Goal: Task Accomplishment & Management: Use online tool/utility

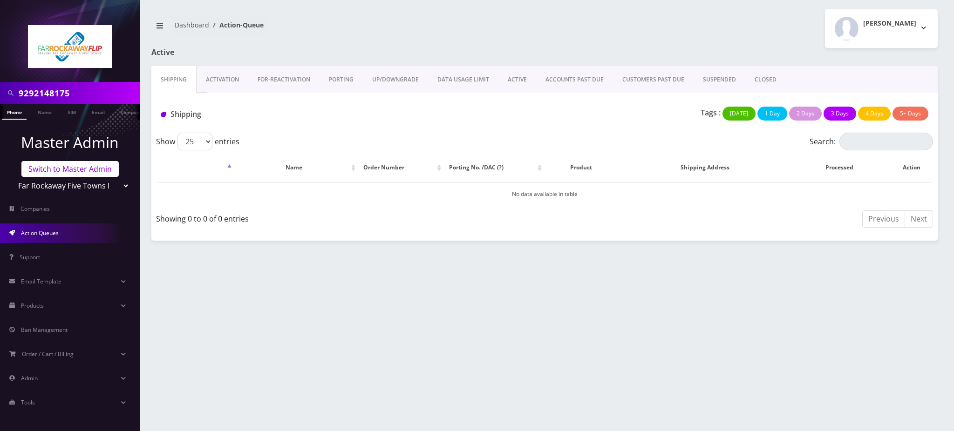
click at [79, 170] on link "Switch to Master Admin" at bounding box center [69, 169] width 97 height 16
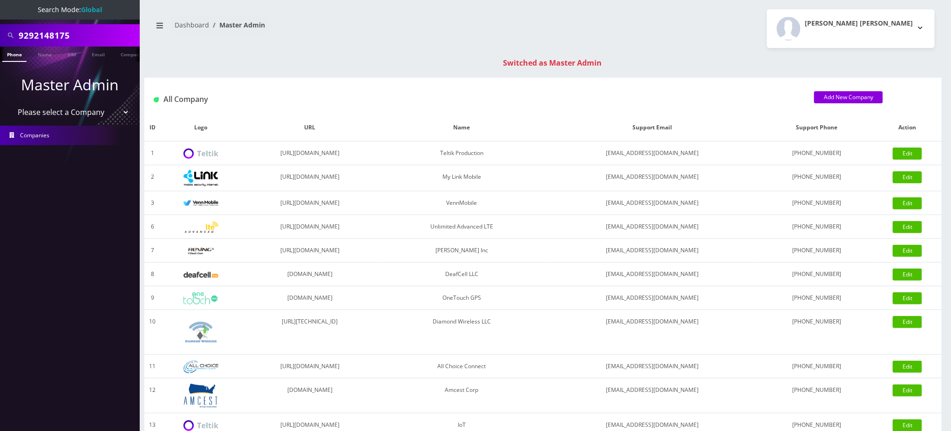
click at [85, 34] on input "9292148175" at bounding box center [78, 36] width 119 height 18
click at [0, 41] on div "9292148175" at bounding box center [70, 35] width 140 height 22
paste input "18452171177"
type input "18452171177"
click at [16, 55] on link "Phone" at bounding box center [14, 54] width 24 height 15
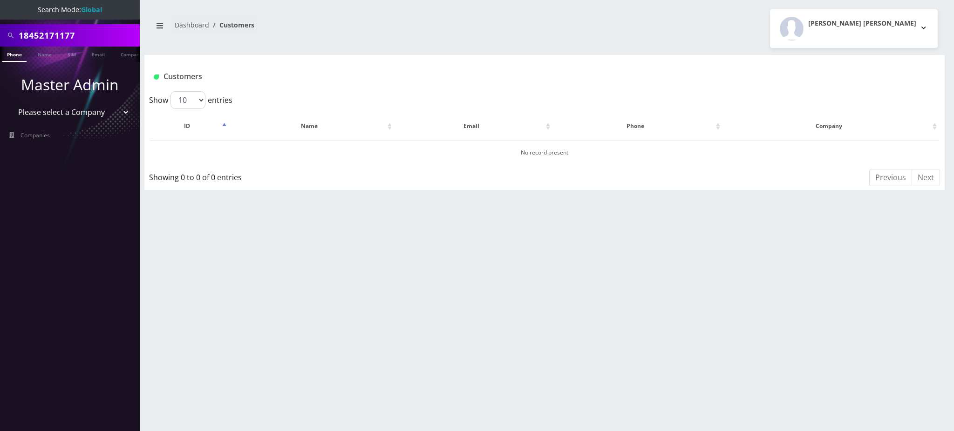
click at [23, 35] on input "18452171177" at bounding box center [78, 36] width 119 height 18
type input "8452171177"
click at [302, 320] on div "8452171177 Phone Name SIM Email Company Customer Dashboard Customers [PERSON_NA…" at bounding box center [544, 215] width 819 height 431
click at [18, 51] on link "Phone" at bounding box center [14, 54] width 24 height 15
